Goal: Communication & Community: Participate in discussion

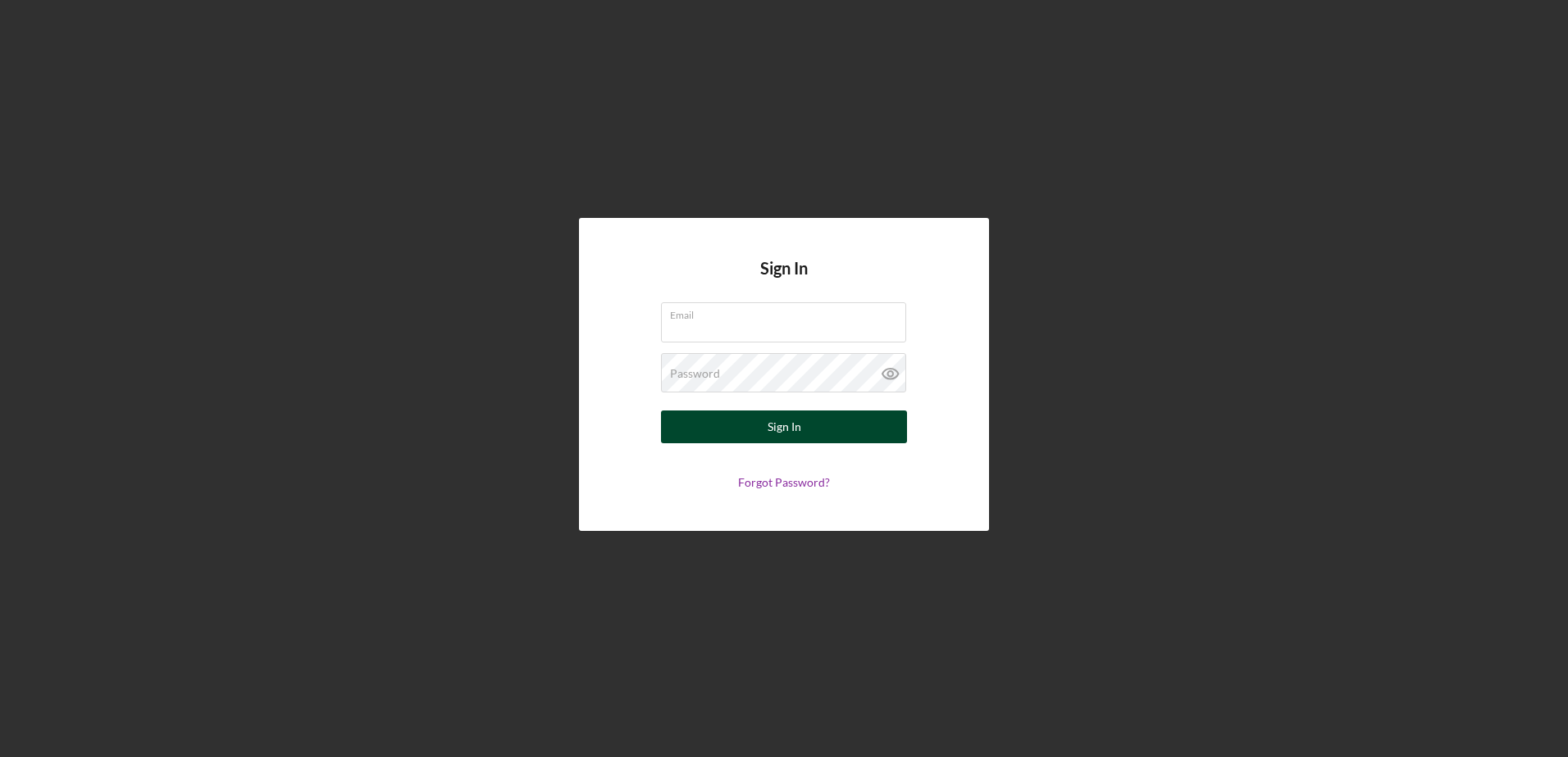
type input "[EMAIL_ADDRESS][DOMAIN_NAME]"
click at [802, 425] on button "Sign In" at bounding box center [784, 426] width 246 height 32
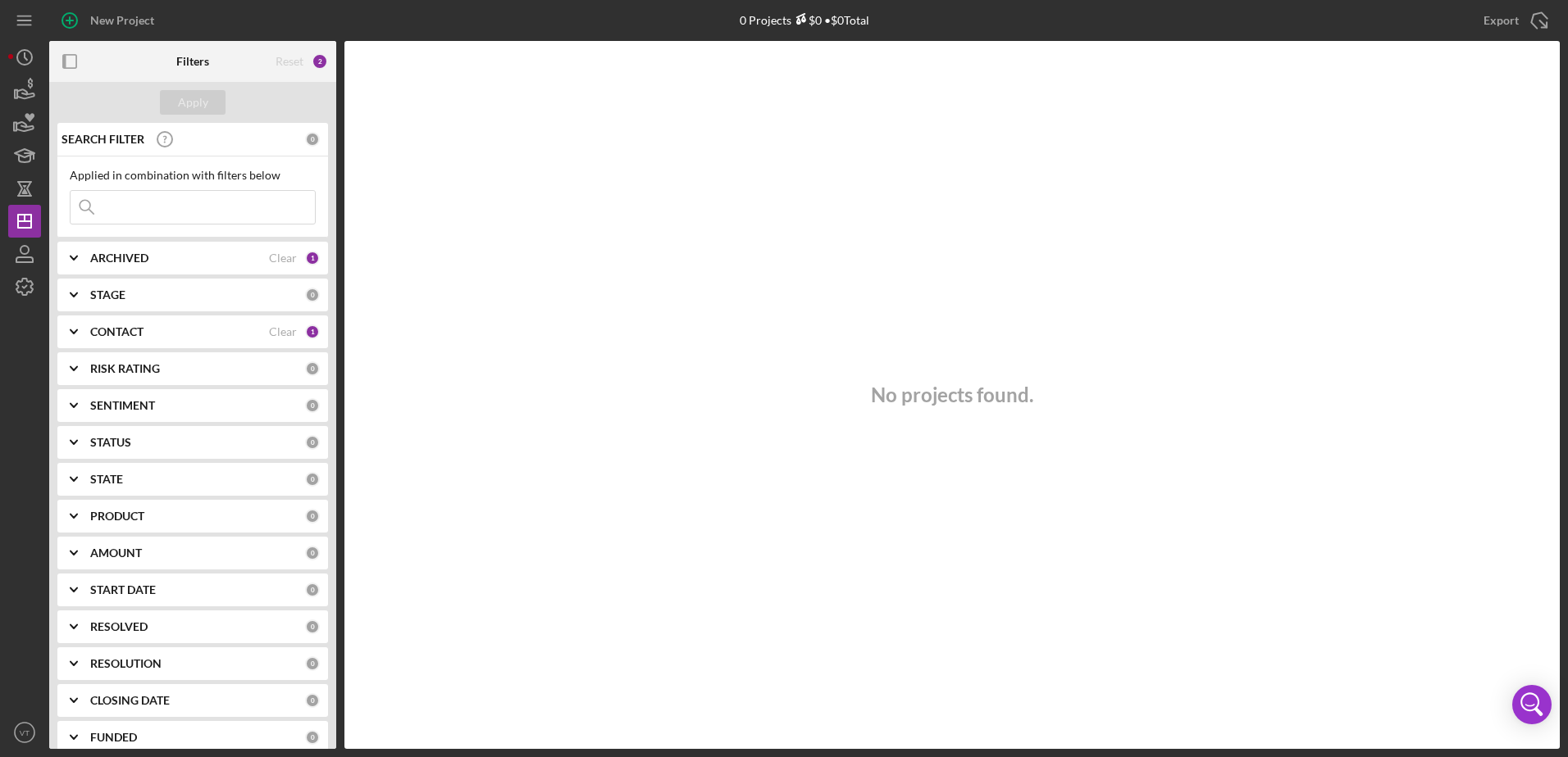
click at [154, 330] on div "CONTACT" at bounding box center [180, 331] width 179 height 13
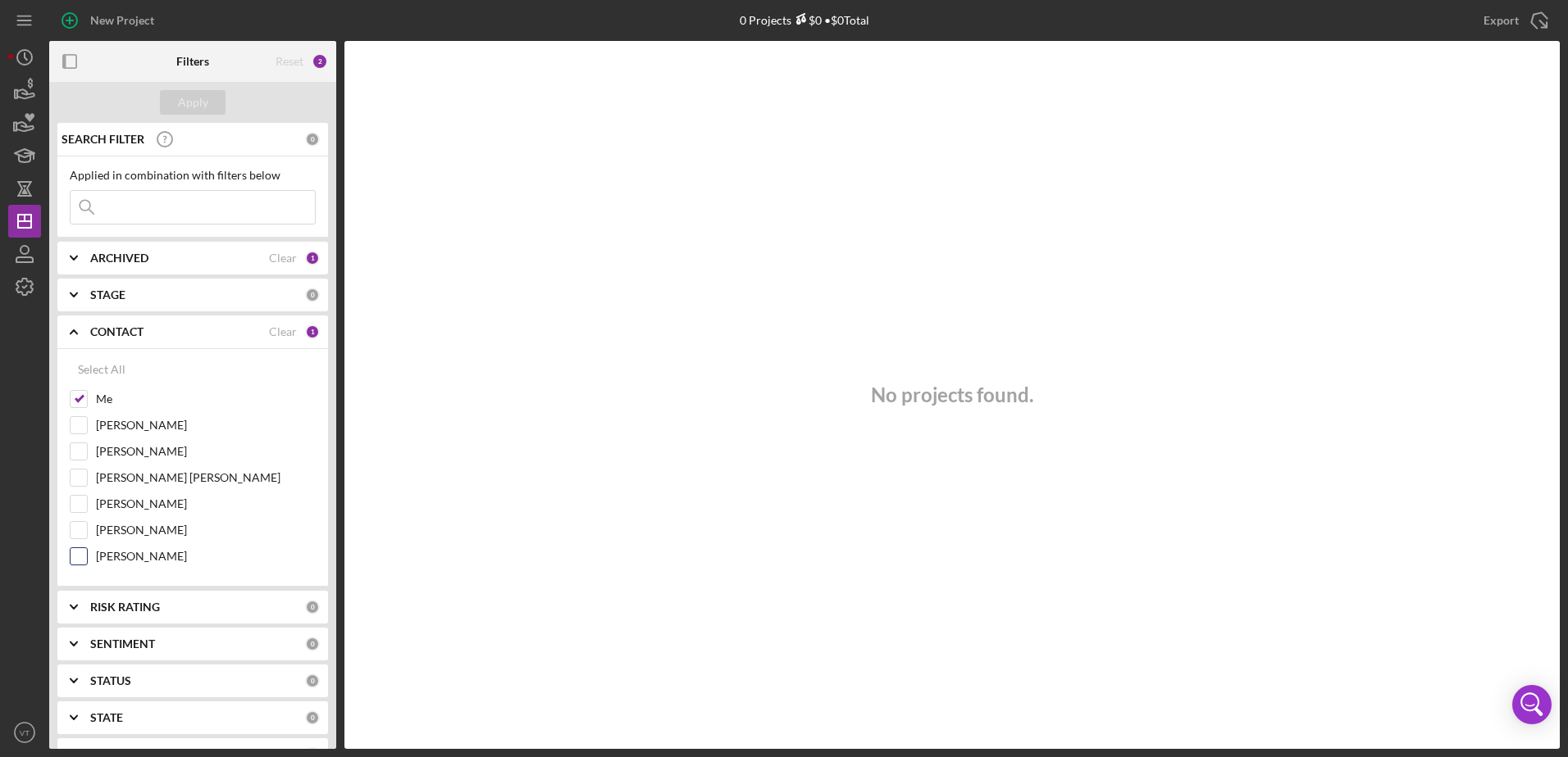
click at [78, 559] on input "[PERSON_NAME]" at bounding box center [79, 557] width 17 height 17
checkbox input "true"
click at [178, 105] on div "Apply" at bounding box center [193, 102] width 30 height 25
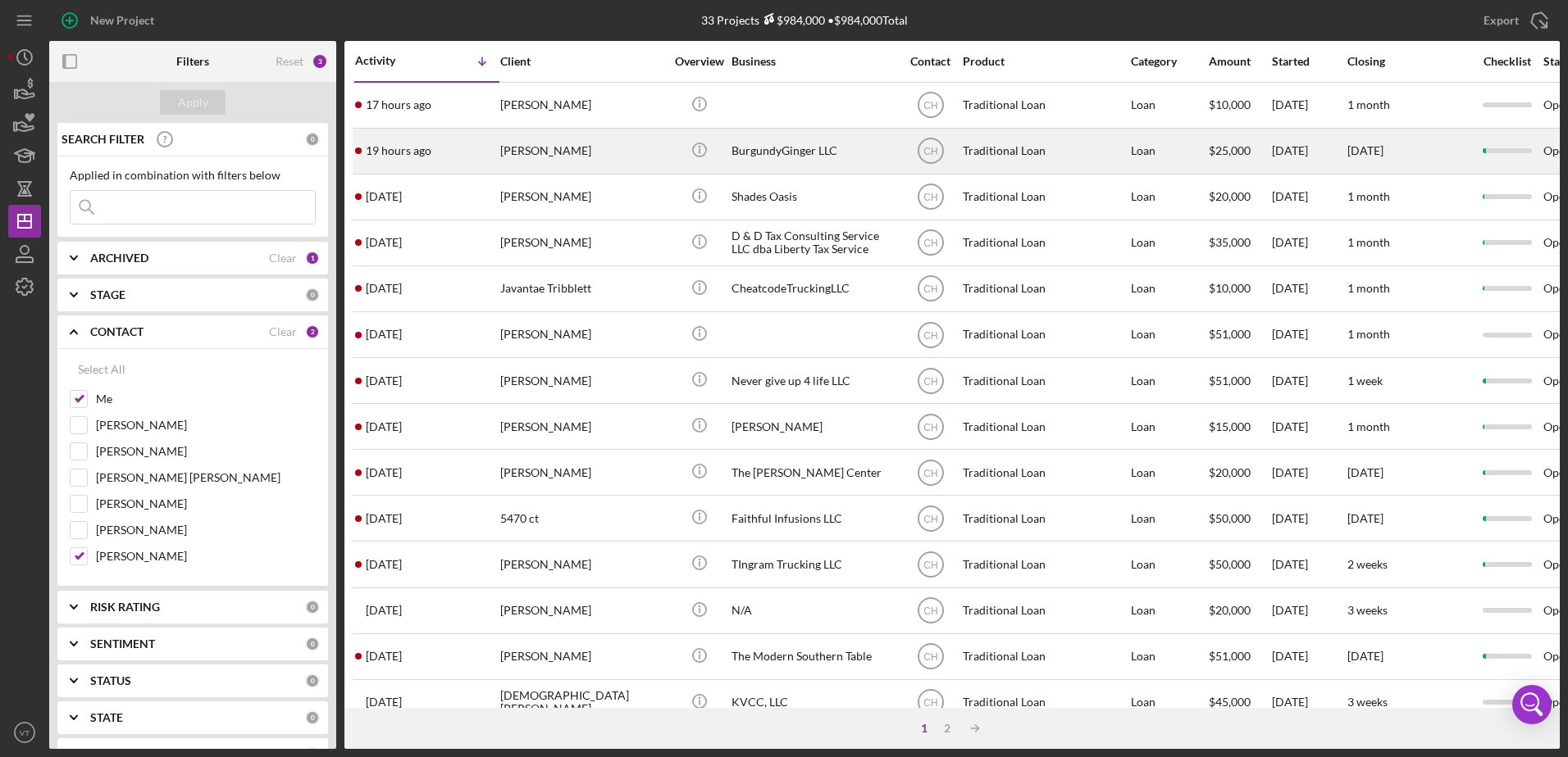
click at [787, 158] on div "BurgundyGinger LLC" at bounding box center [813, 151] width 164 height 43
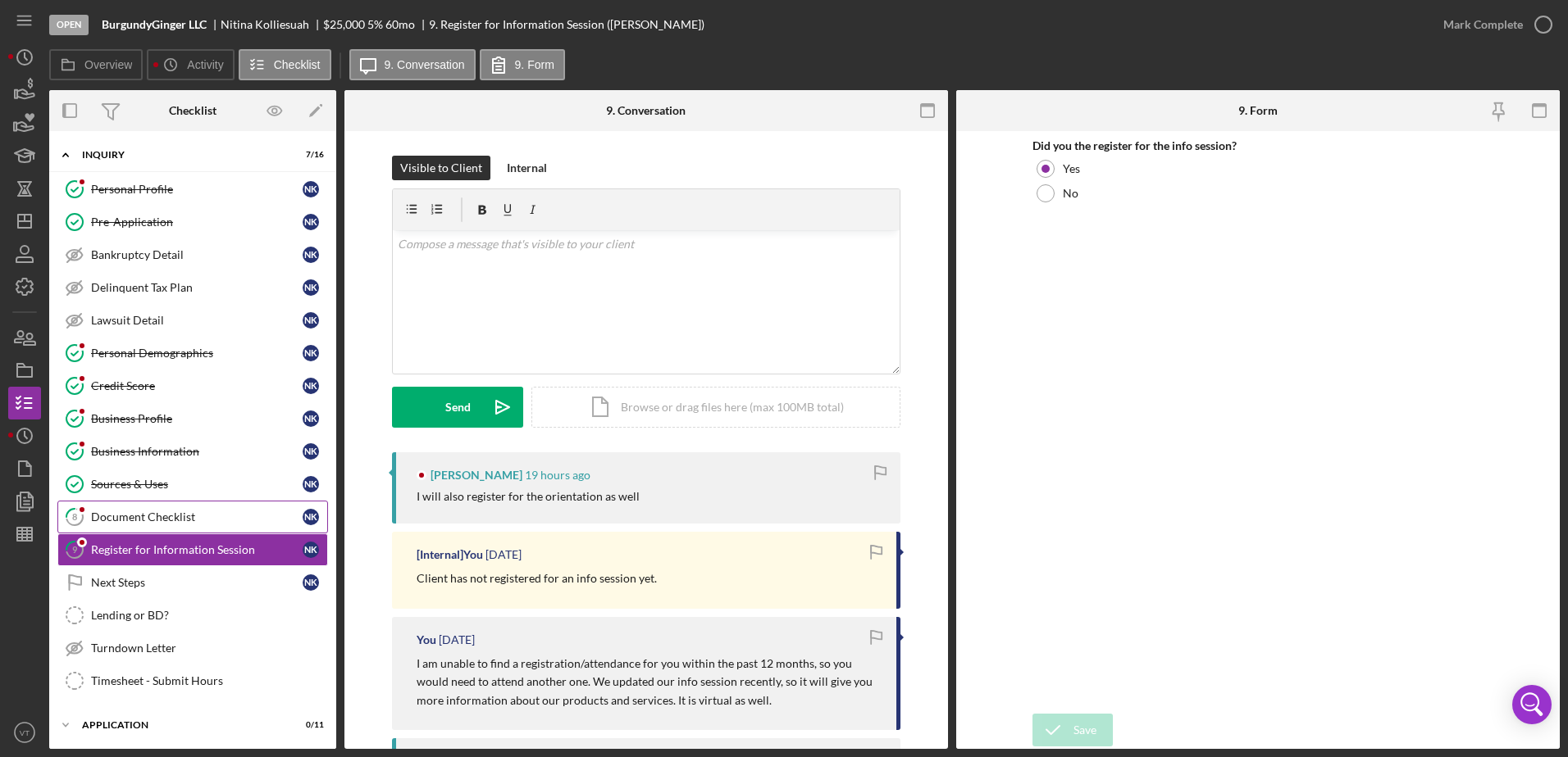
click at [143, 519] on div "Document Checklist" at bounding box center [196, 516] width 211 height 13
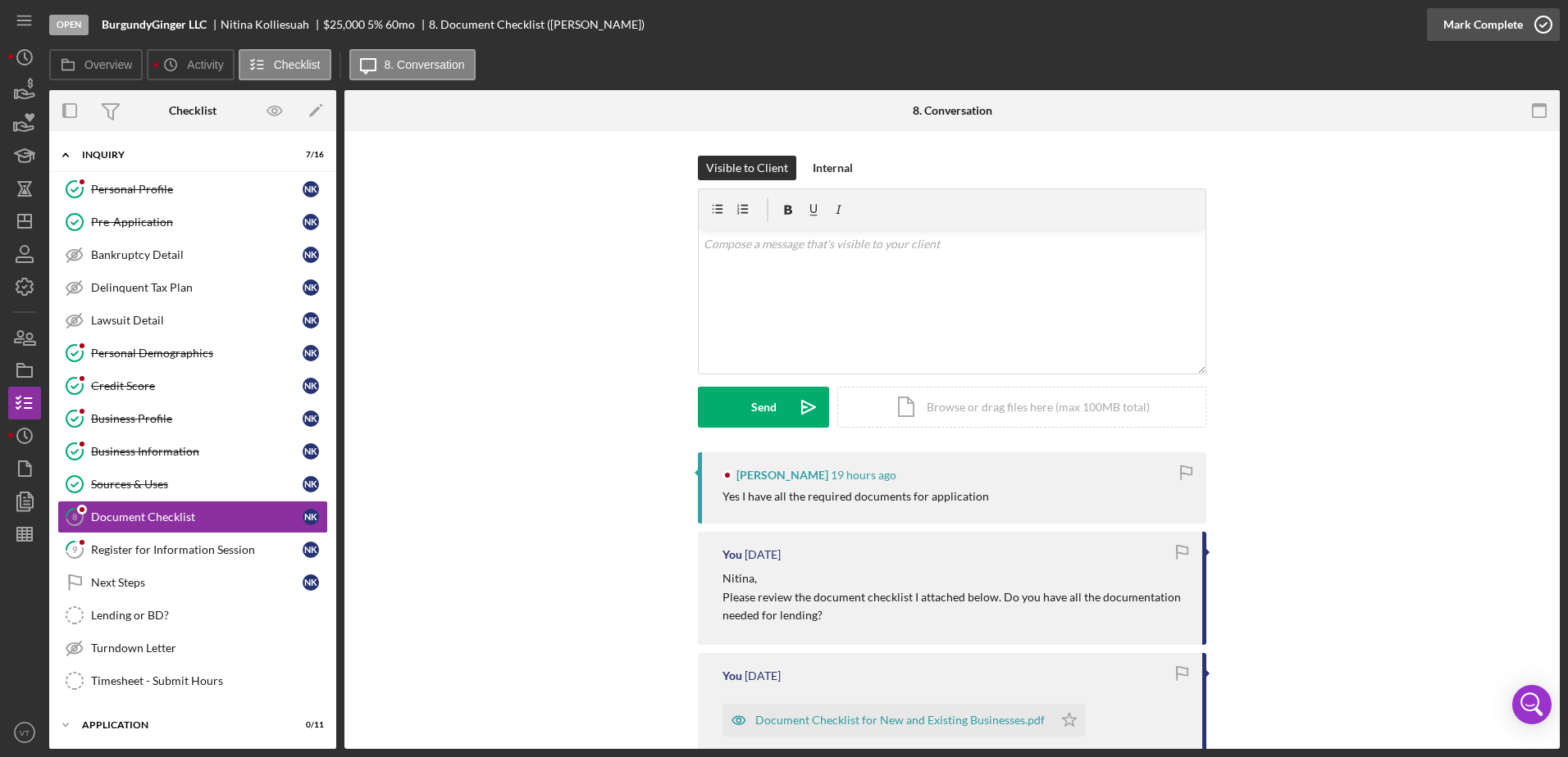
click at [1545, 27] on icon "button" at bounding box center [1544, 25] width 41 height 41
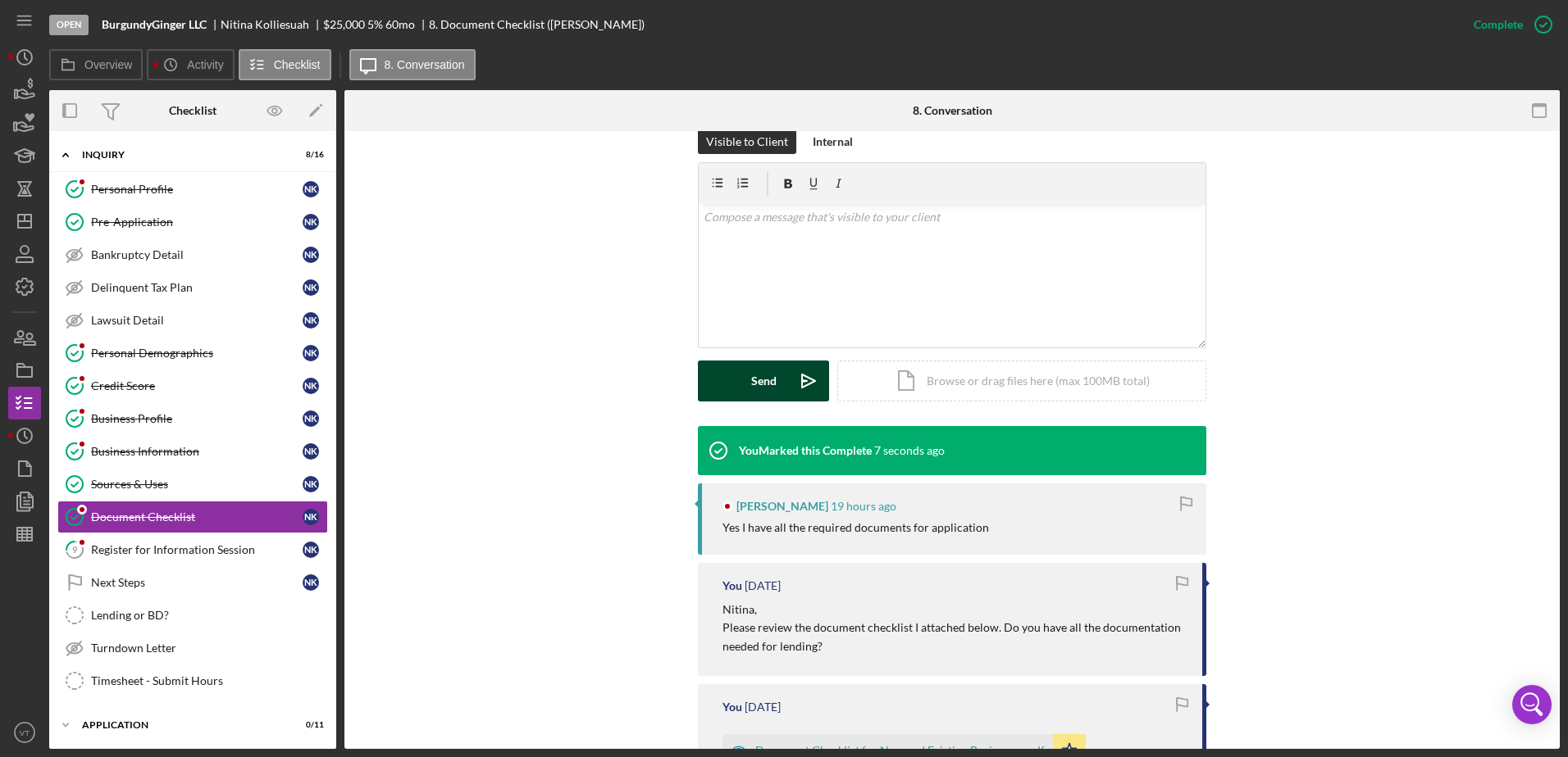
scroll to position [245, 0]
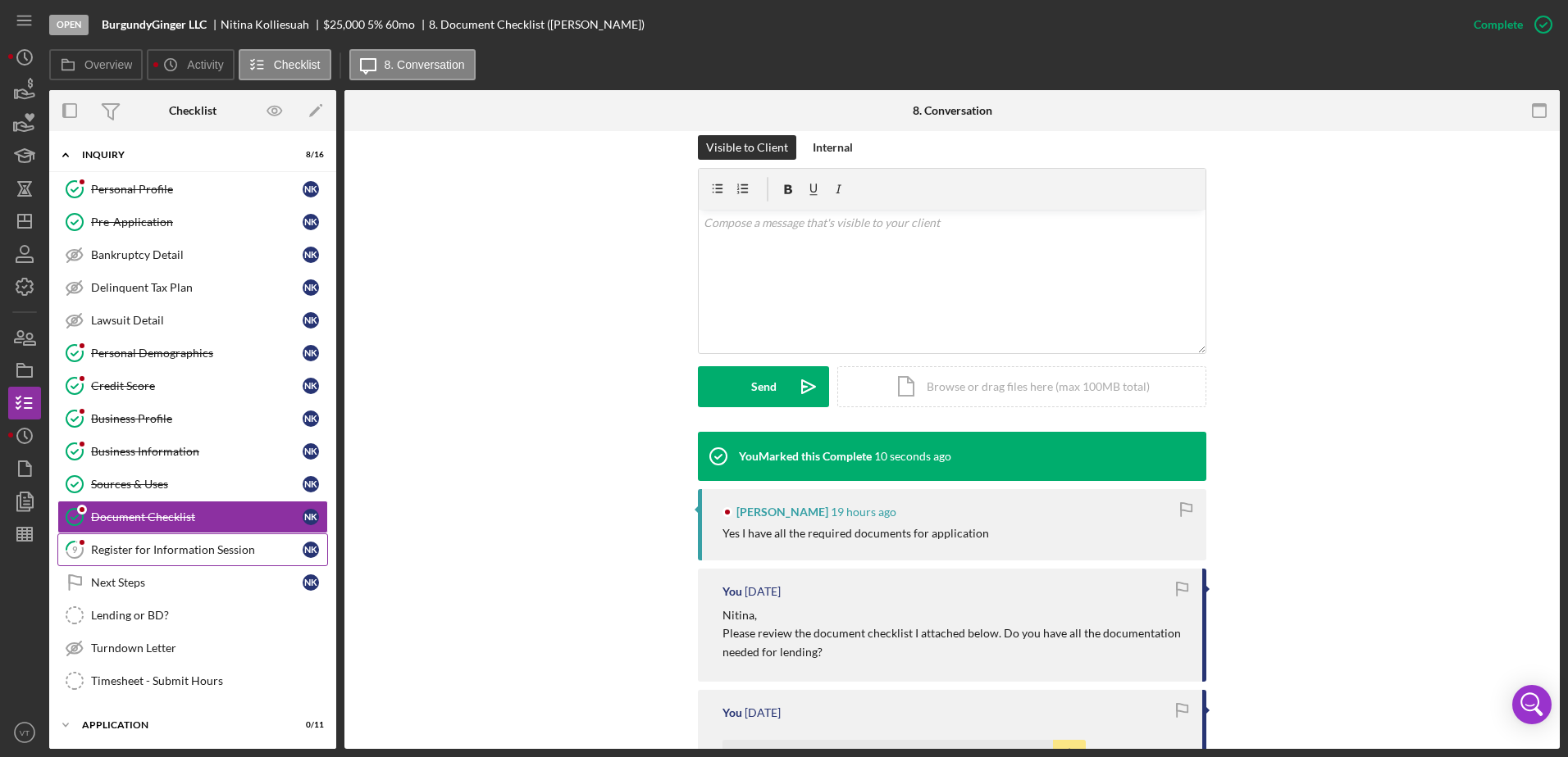
click at [201, 560] on link "9 Register for Information Session N K" at bounding box center [193, 550] width 271 height 32
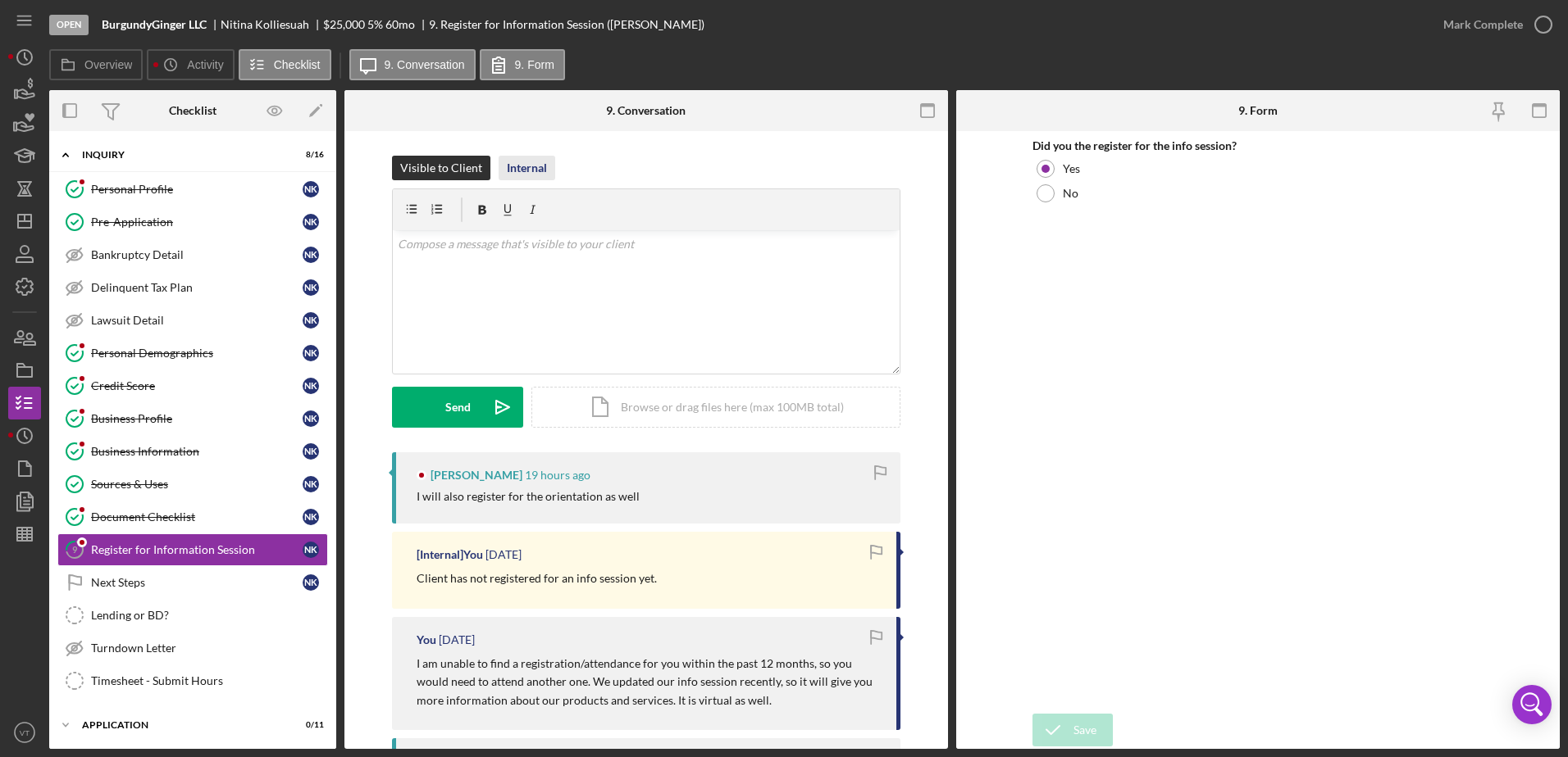
click at [533, 179] on div "Internal" at bounding box center [527, 168] width 40 height 25
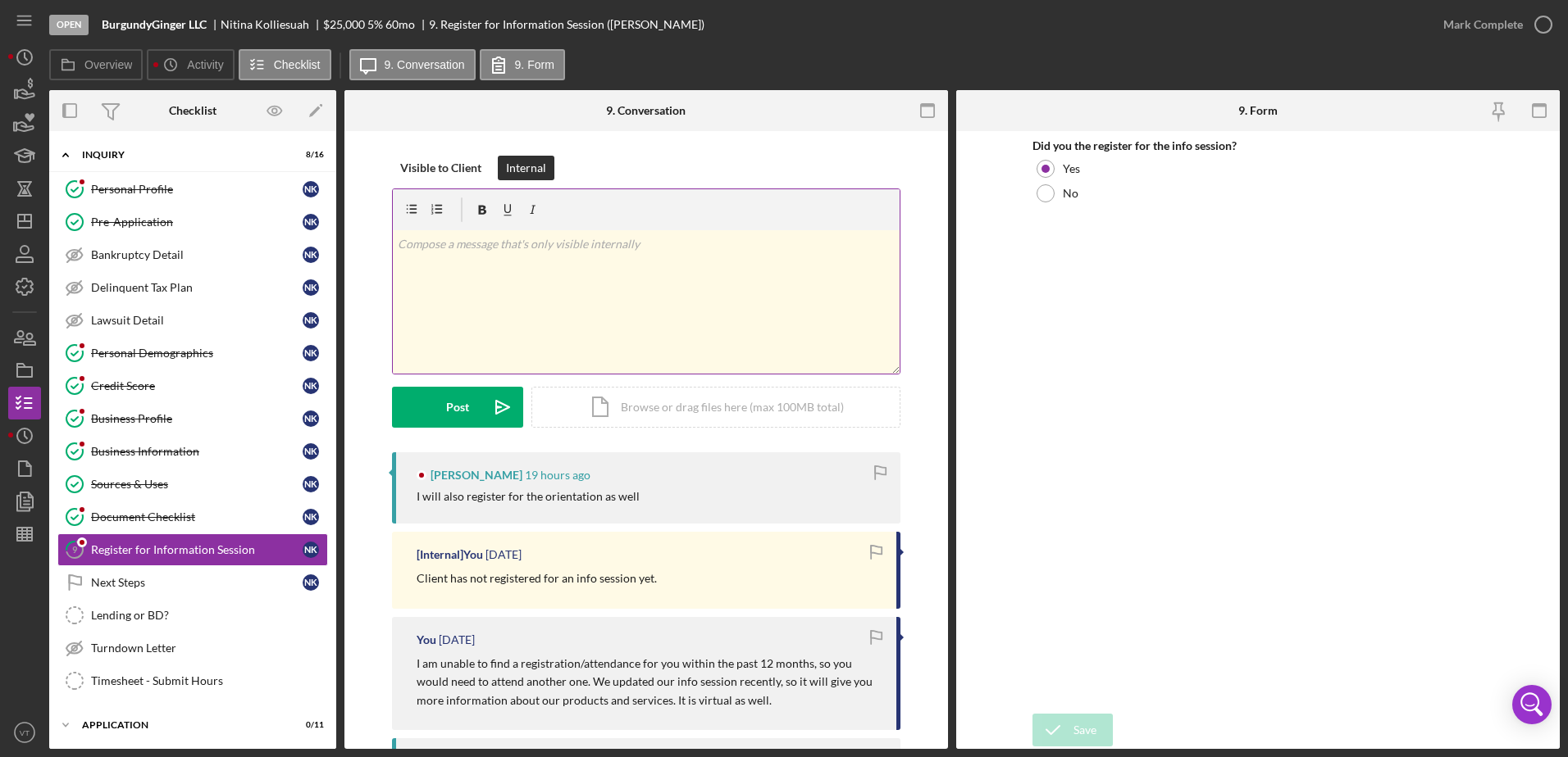
click at [539, 241] on p at bounding box center [646, 244] width 498 height 18
click at [467, 400] on button "Post Icon/icon-invite-send" at bounding box center [458, 407] width 132 height 41
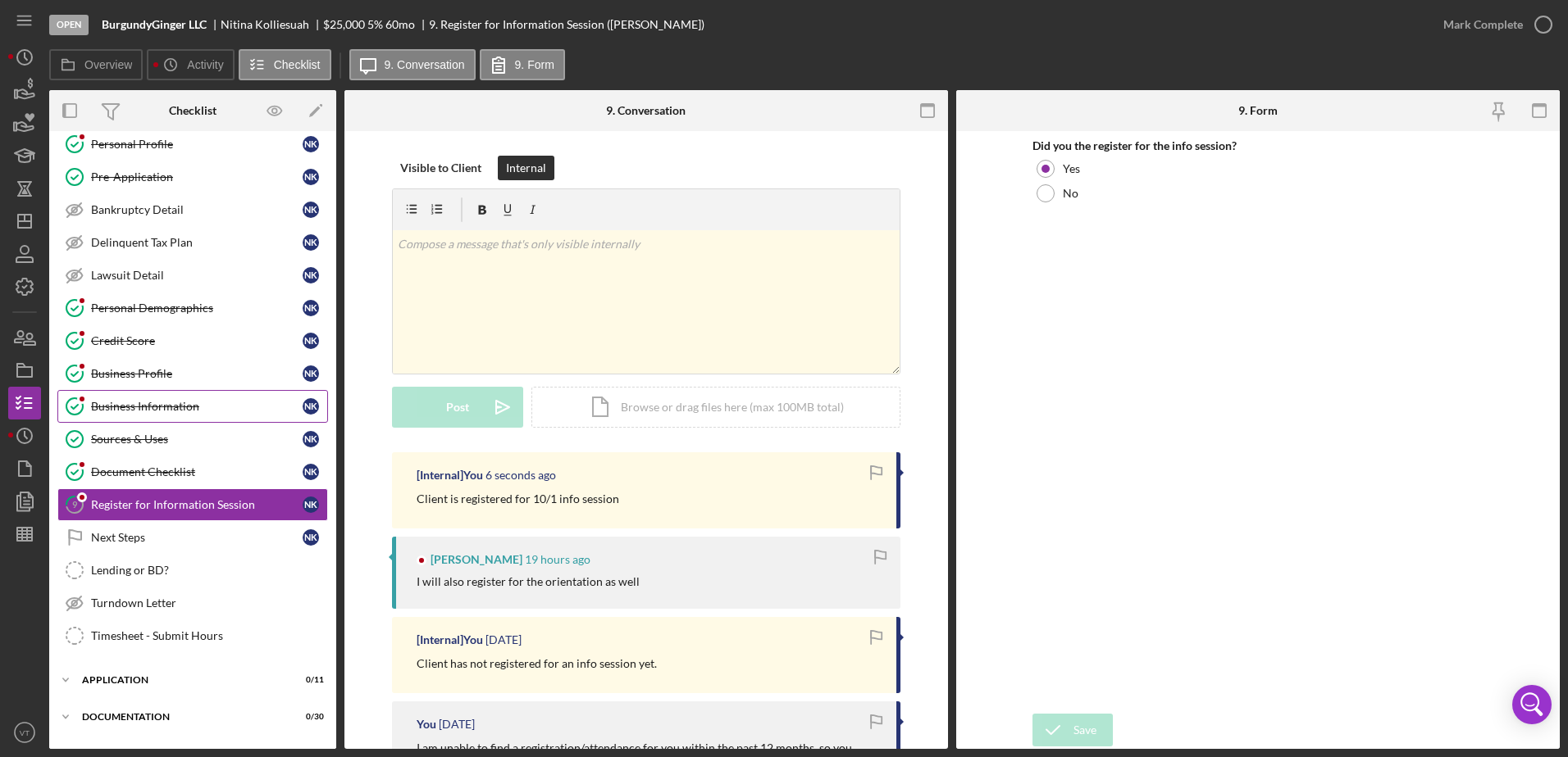
scroll to position [187, 0]
